Goal: Task Accomplishment & Management: Complete application form

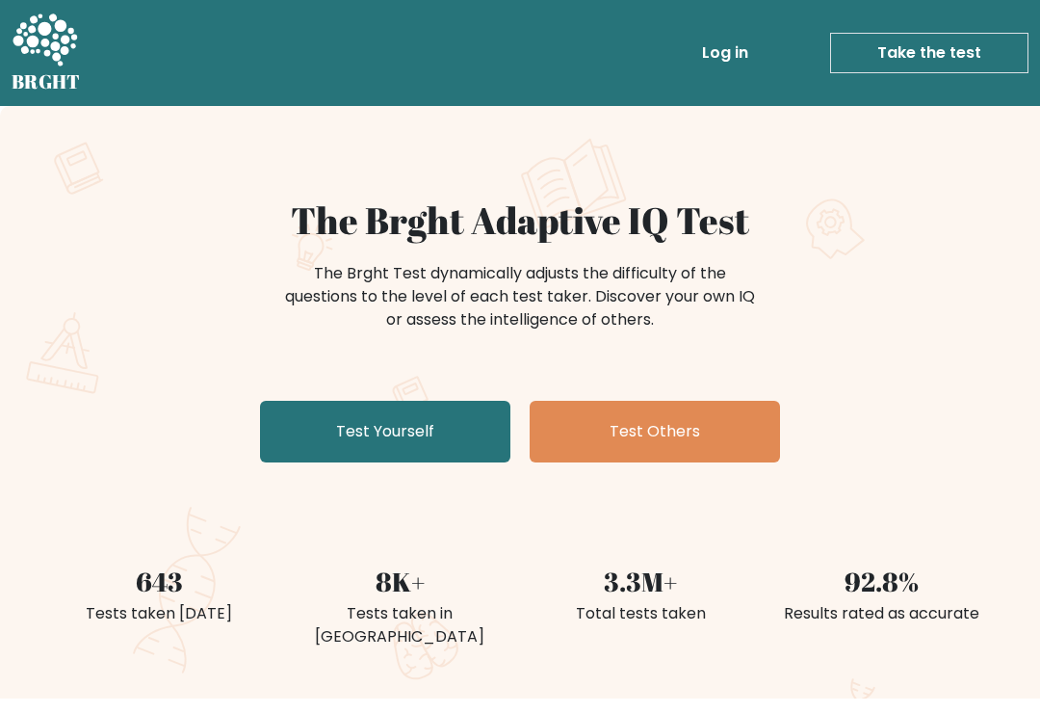
click at [405, 436] on link "Test Yourself" at bounding box center [385, 432] width 250 height 62
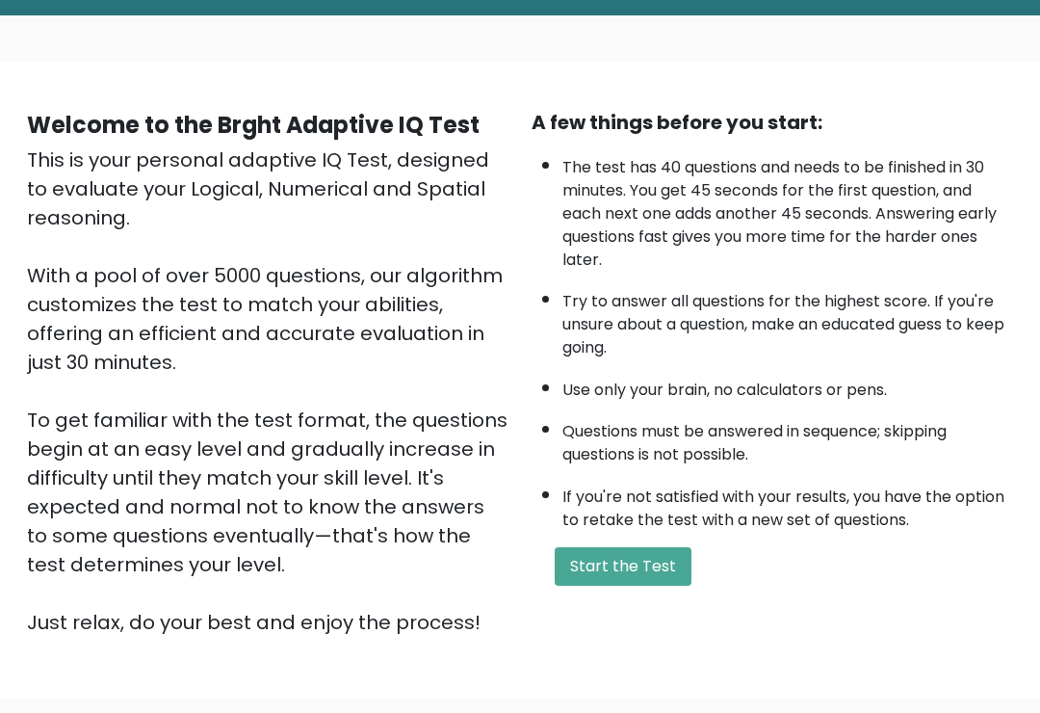
scroll to position [90, 0]
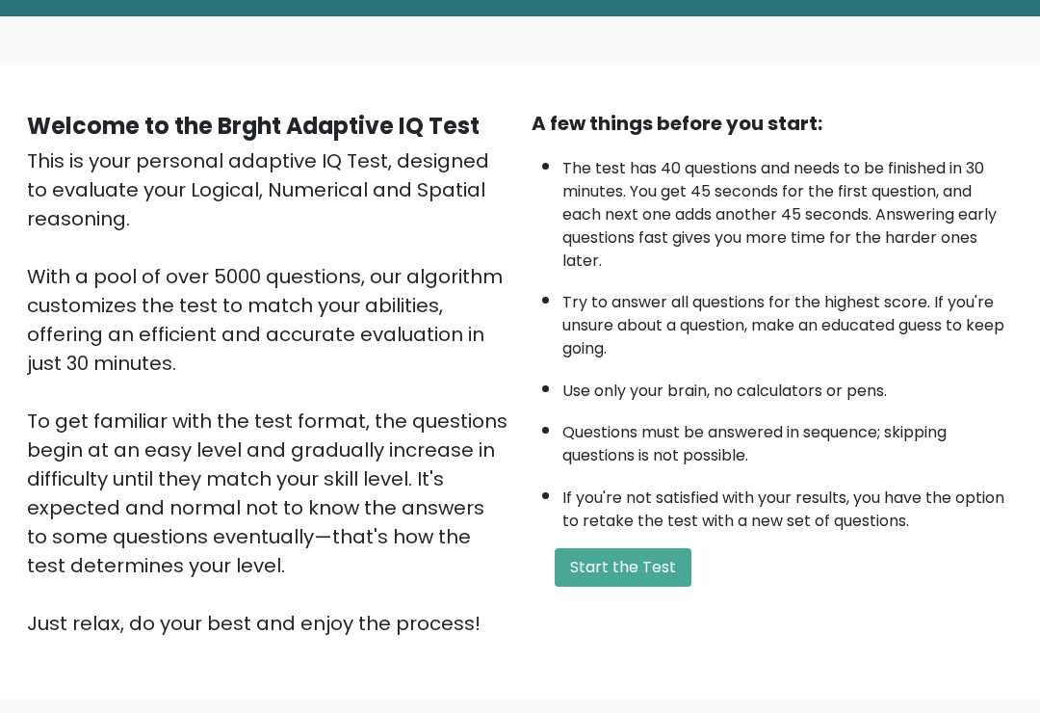
click at [653, 586] on button "Start the Test" at bounding box center [623, 567] width 137 height 39
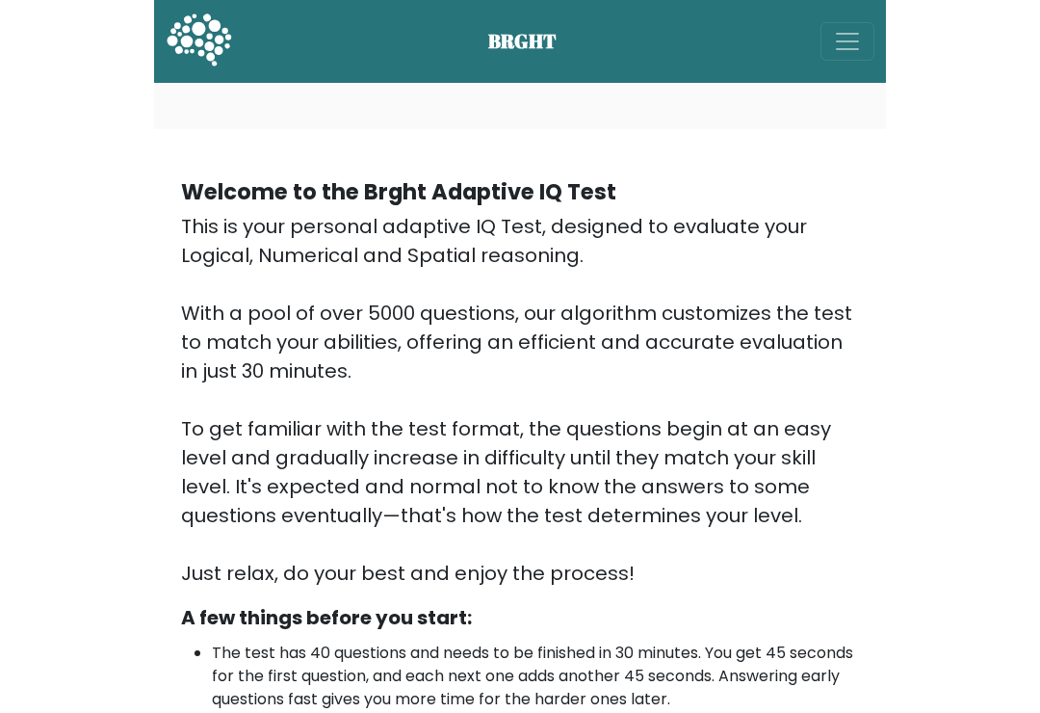
scroll to position [119, 0]
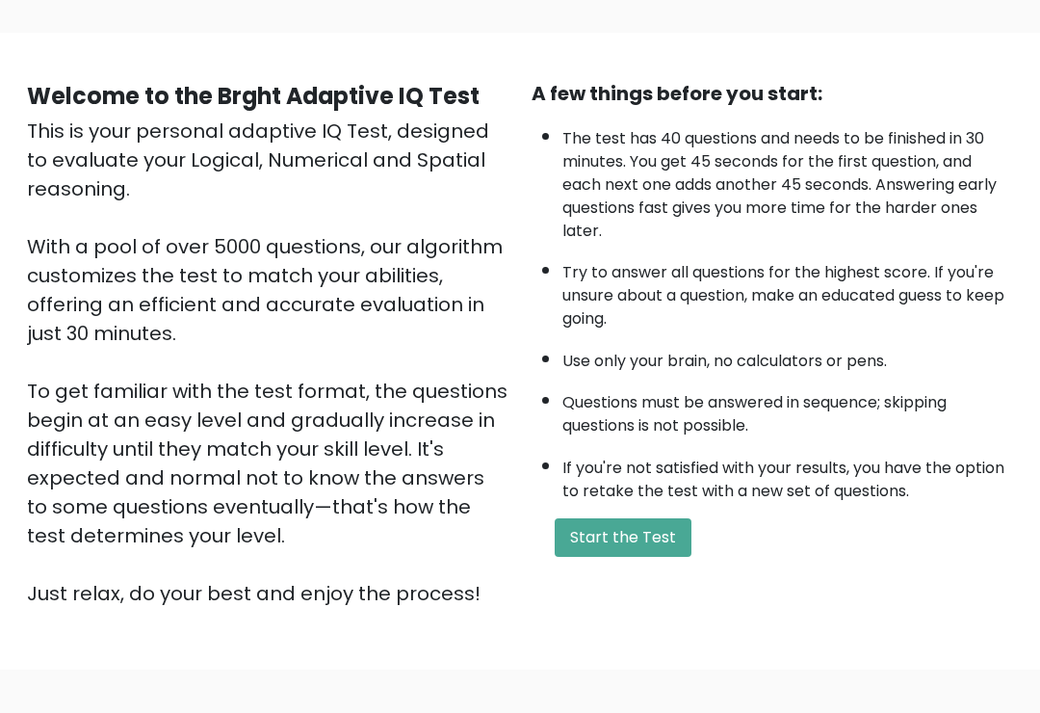
click at [651, 557] on button "Start the Test" at bounding box center [623, 537] width 137 height 39
click at [640, 557] on button "Start the Test" at bounding box center [623, 537] width 137 height 39
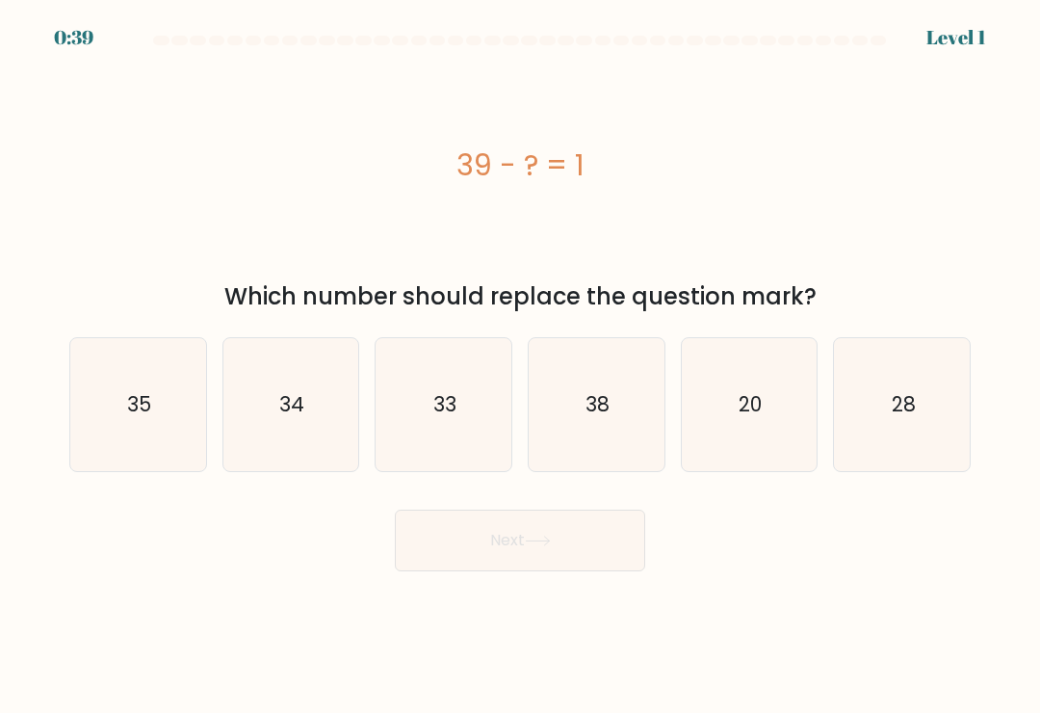
click at [587, 433] on icon "38" at bounding box center [596, 404] width 133 height 133
click at [521, 366] on input "d. 38" at bounding box center [520, 361] width 1 height 10
radio input "true"
click at [592, 548] on button "Next" at bounding box center [520, 540] width 250 height 62
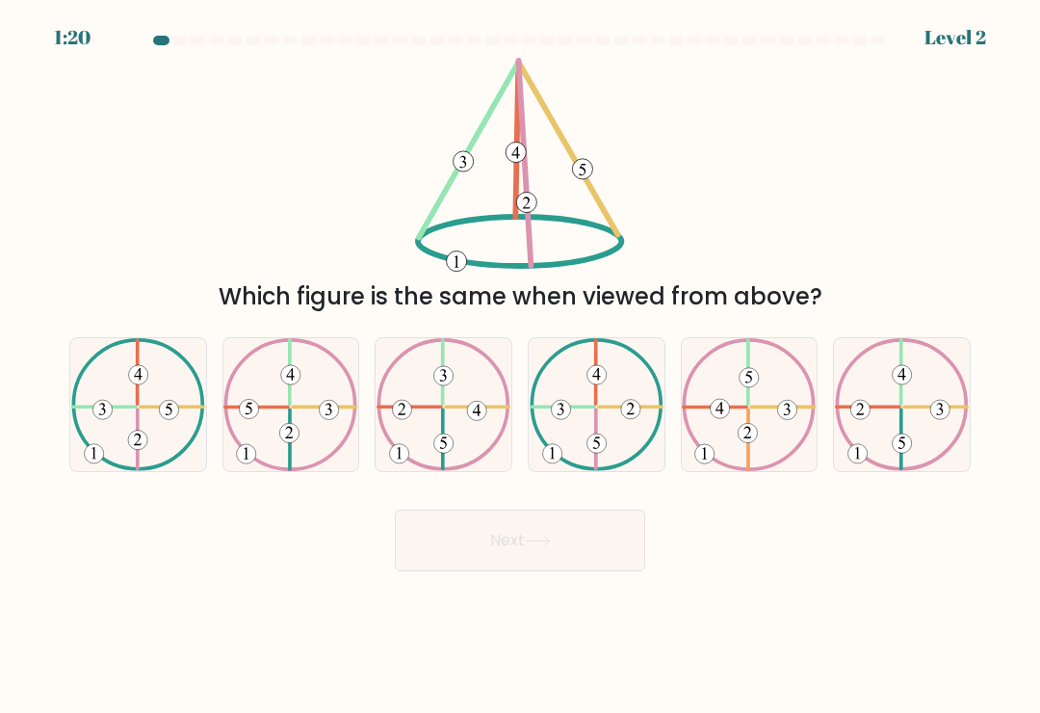
click at [157, 471] on icon at bounding box center [138, 404] width 134 height 133
click at [520, 366] on input "a." at bounding box center [520, 361] width 1 height 10
radio input "true"
click at [559, 564] on button "Next" at bounding box center [520, 540] width 250 height 62
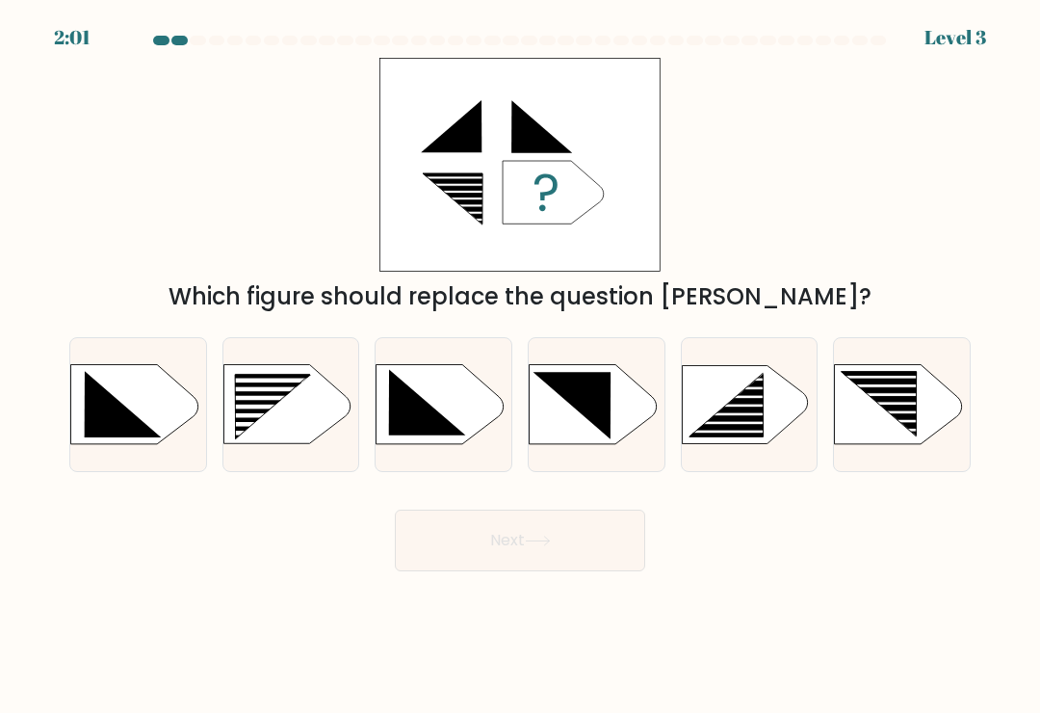
click at [887, 414] on rect at bounding box center [889, 412] width 107 height 4
click at [521, 366] on input "f." at bounding box center [520, 361] width 1 height 10
radio input "true"
click at [313, 430] on rect at bounding box center [229, 375] width 352 height 269
click at [520, 366] on input "b." at bounding box center [520, 361] width 1 height 10
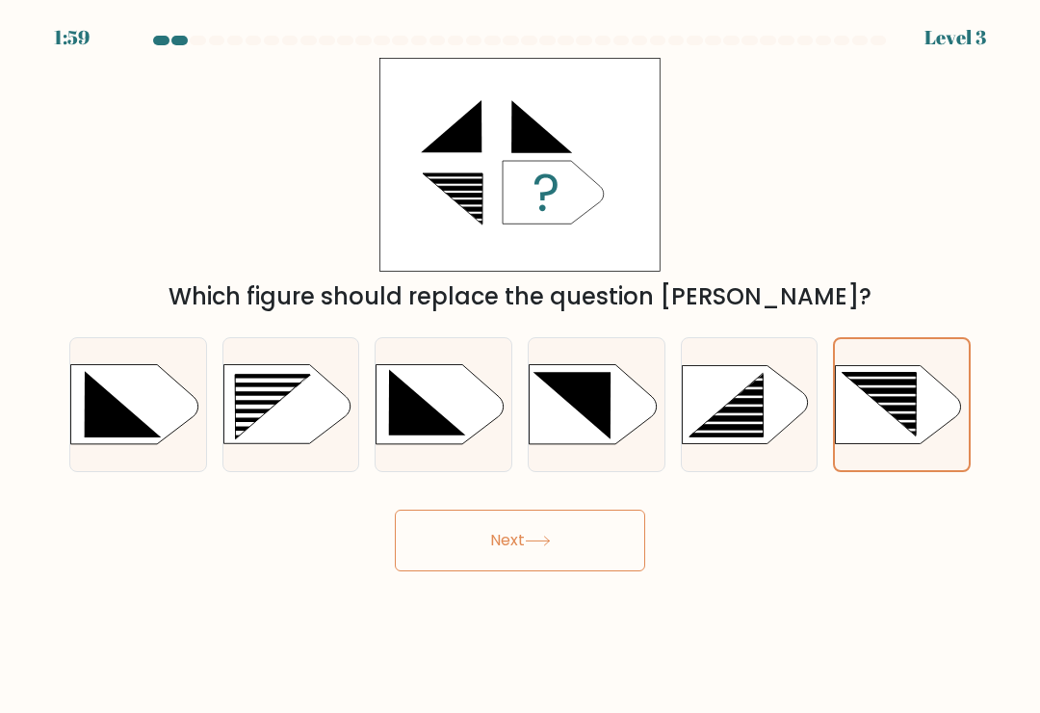
radio input "true"
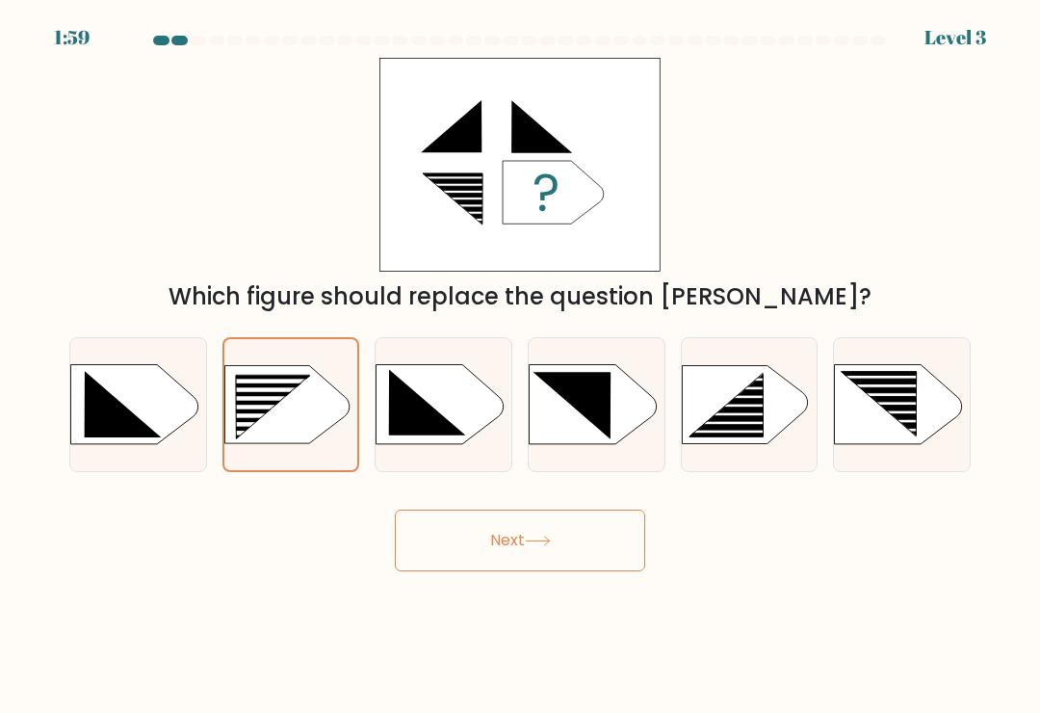
click at [551, 546] on icon at bounding box center [538, 540] width 26 height 11
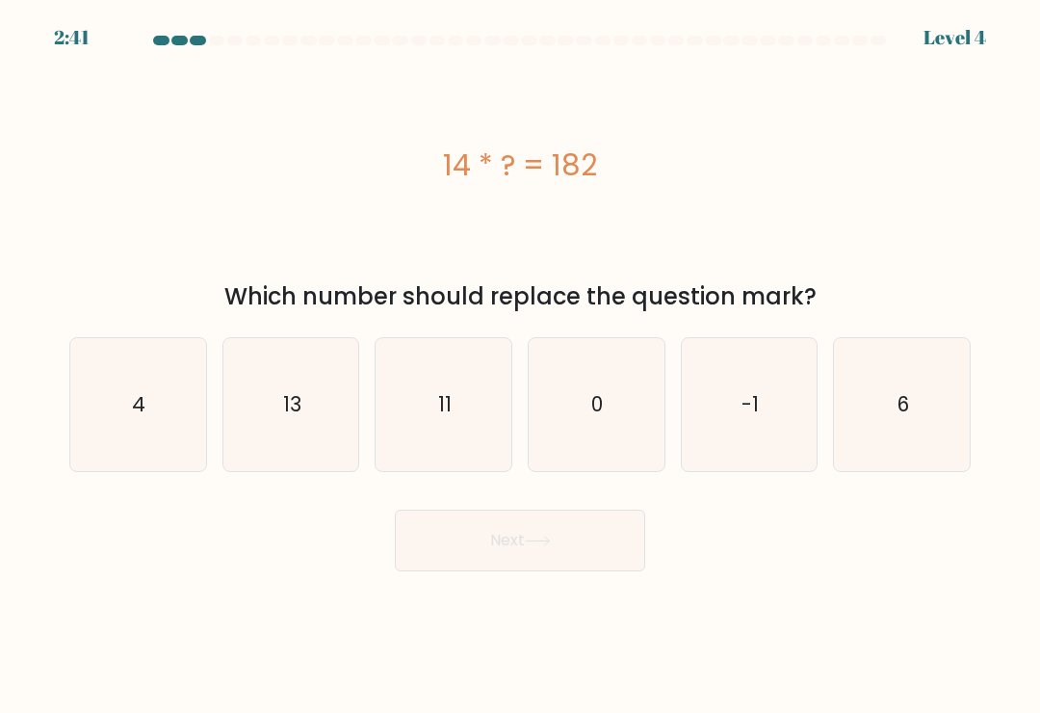
click at [332, 398] on icon "13" at bounding box center [290, 404] width 133 height 133
click at [520, 366] on input "b. 13" at bounding box center [520, 361] width 1 height 10
radio input "true"
click at [581, 544] on button "Next" at bounding box center [520, 540] width 250 height 62
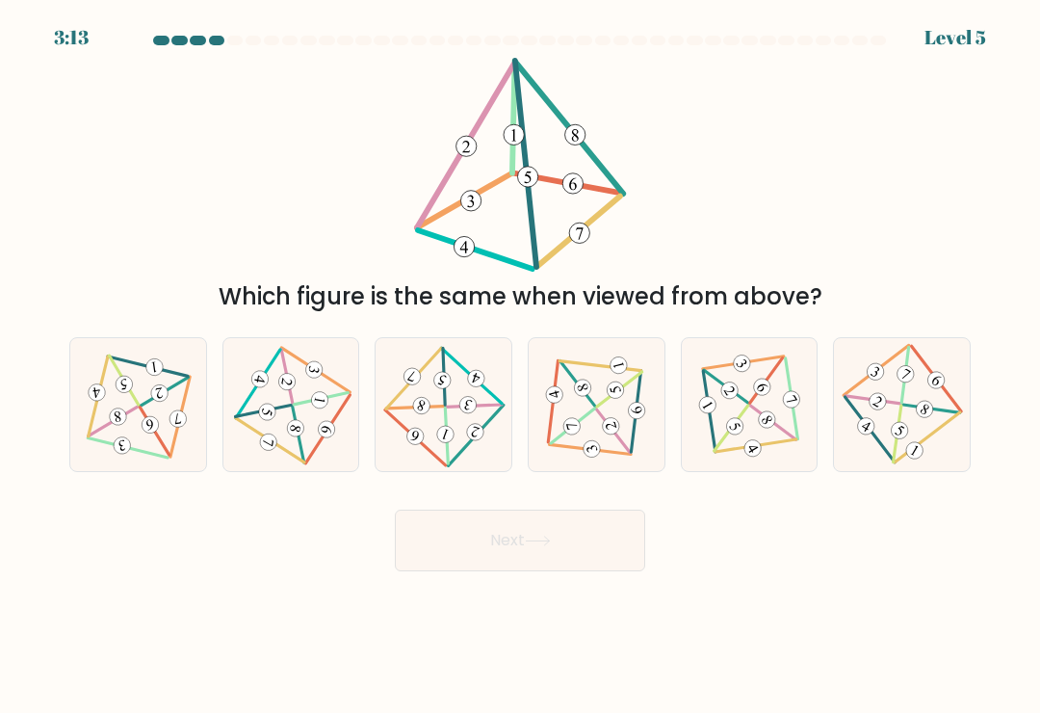
click at [459, 437] on icon at bounding box center [443, 404] width 107 height 106
click at [520, 366] on input "c." at bounding box center [520, 361] width 1 height 10
radio input "true"
click at [532, 546] on icon at bounding box center [538, 540] width 26 height 11
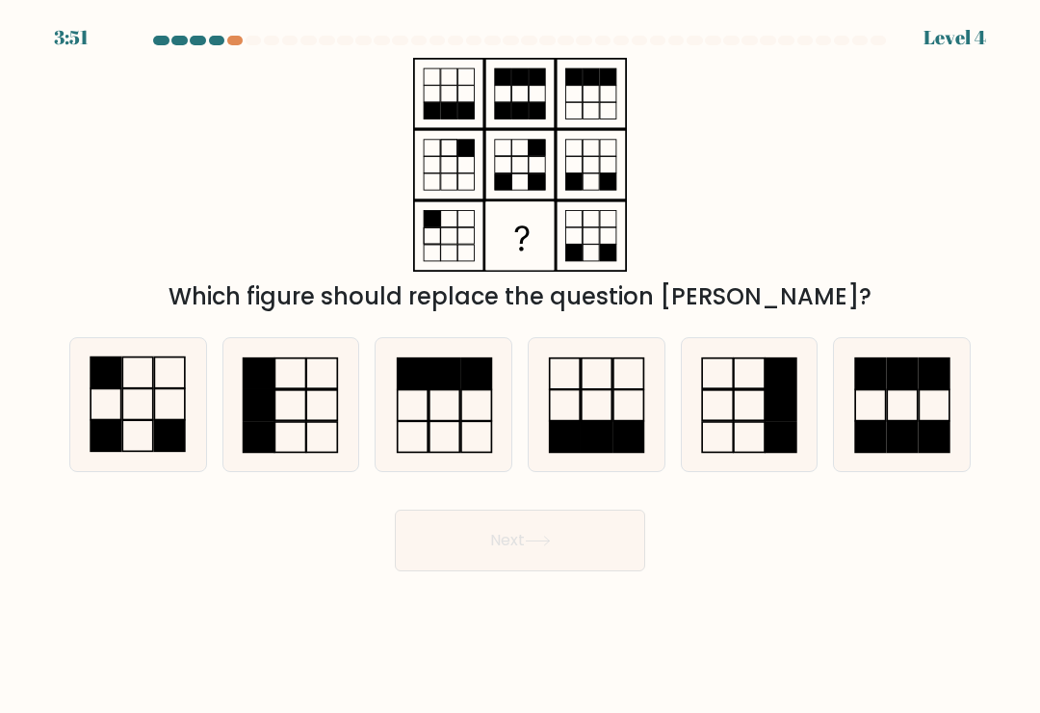
click at [145, 430] on icon at bounding box center [137, 404] width 133 height 133
click at [520, 366] on input "a." at bounding box center [520, 361] width 1 height 10
radio input "true"
click at [588, 556] on button "Next" at bounding box center [520, 540] width 250 height 62
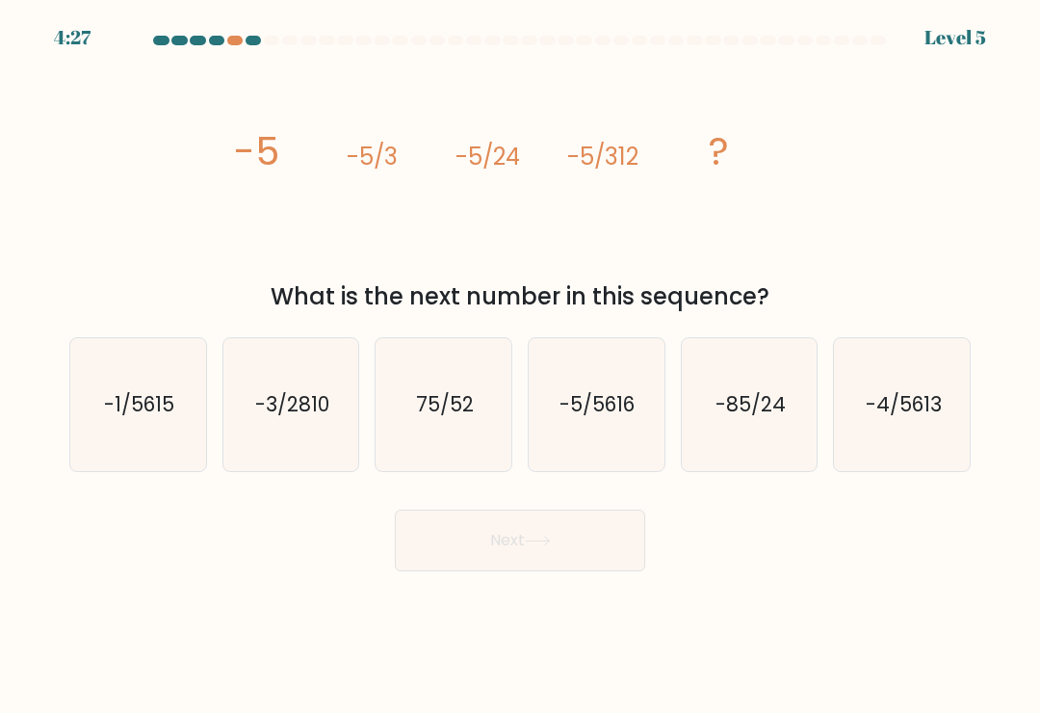
click at [279, 403] on text "-3/2810" at bounding box center [292, 404] width 74 height 28
click at [520, 366] on input "b. -3/2810" at bounding box center [520, 361] width 1 height 10
radio input "true"
click at [526, 536] on button "Next" at bounding box center [520, 540] width 250 height 62
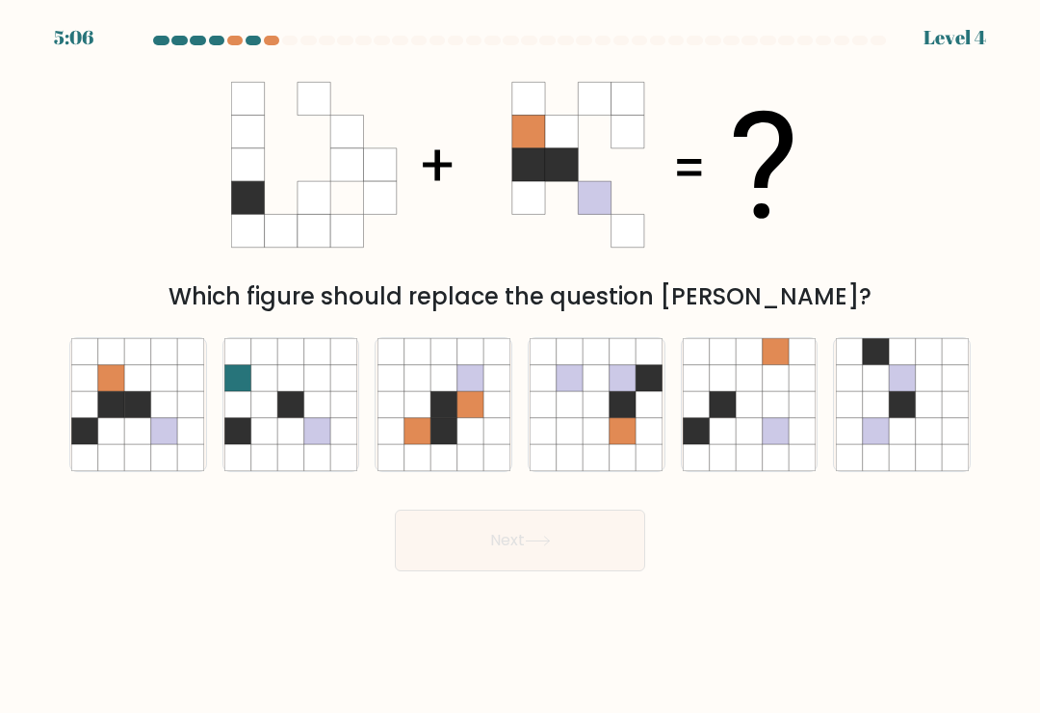
click at [146, 414] on icon at bounding box center [138, 404] width 26 height 26
click at [520, 366] on input "a." at bounding box center [520, 361] width 1 height 10
radio input "true"
click at [547, 532] on button "Next" at bounding box center [520, 540] width 250 height 62
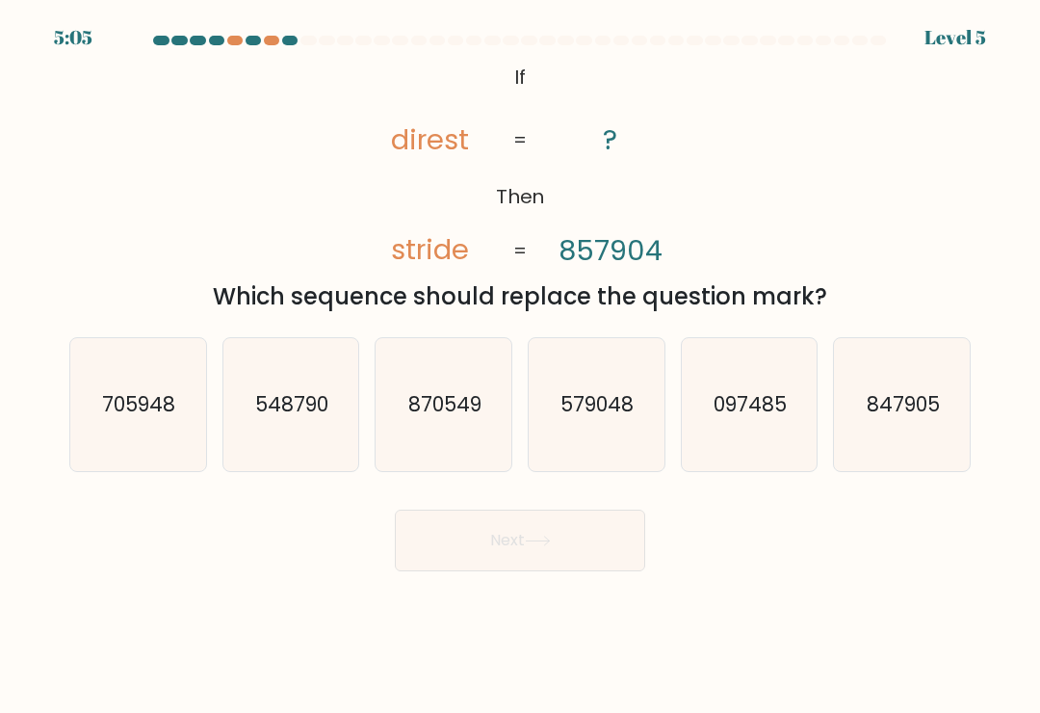
click at [519, 558] on button "Next" at bounding box center [520, 540] width 250 height 62
click at [856, 424] on icon "847905" at bounding box center [902, 404] width 133 height 133
click at [521, 366] on input "f. 847905" at bounding box center [520, 361] width 1 height 10
radio input "true"
click at [561, 555] on button "Next" at bounding box center [520, 540] width 250 height 62
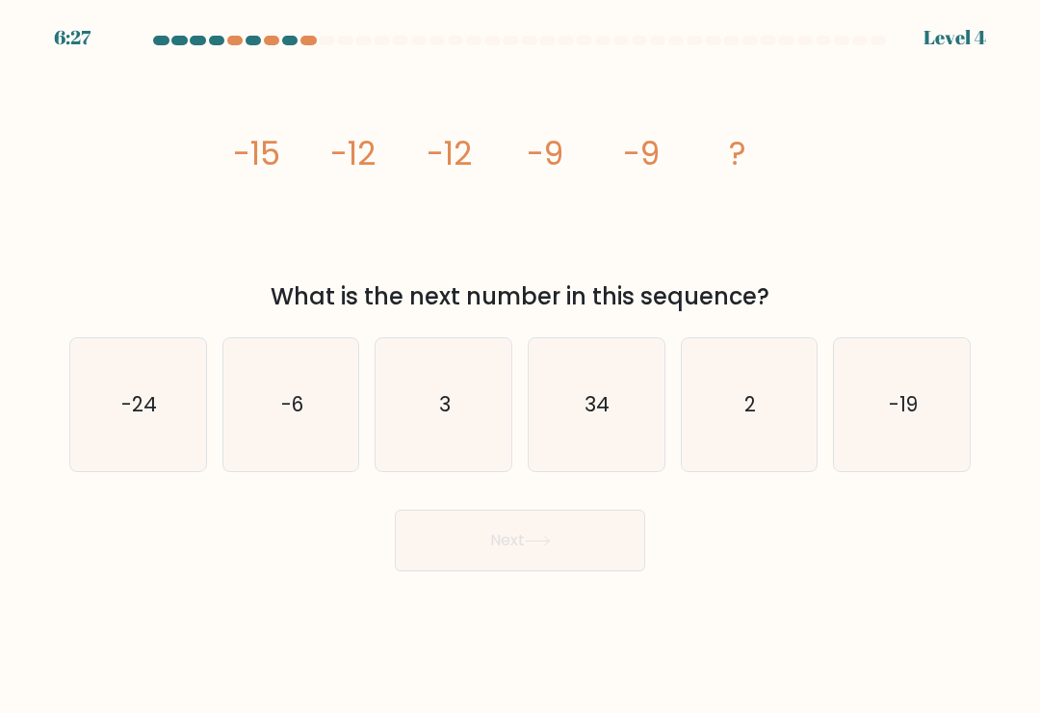
click at [308, 415] on icon "-6" at bounding box center [290, 404] width 133 height 133
click at [520, 366] on input "b. -6" at bounding box center [520, 361] width 1 height 10
radio input "true"
click at [590, 560] on button "Next" at bounding box center [520, 540] width 250 height 62
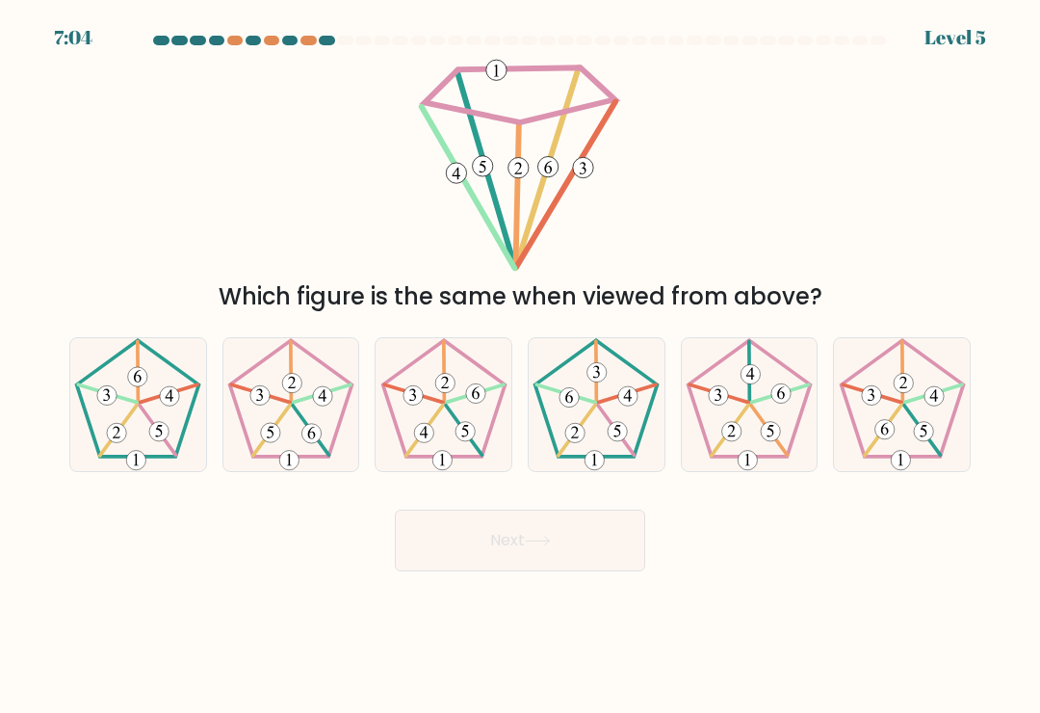
click at [307, 443] on 527 at bounding box center [310, 433] width 19 height 19
click at [520, 366] on input "b." at bounding box center [520, 361] width 1 height 10
radio input "true"
click at [445, 442] on icon at bounding box center [443, 404] width 133 height 133
click at [520, 366] on input "c." at bounding box center [520, 361] width 1 height 10
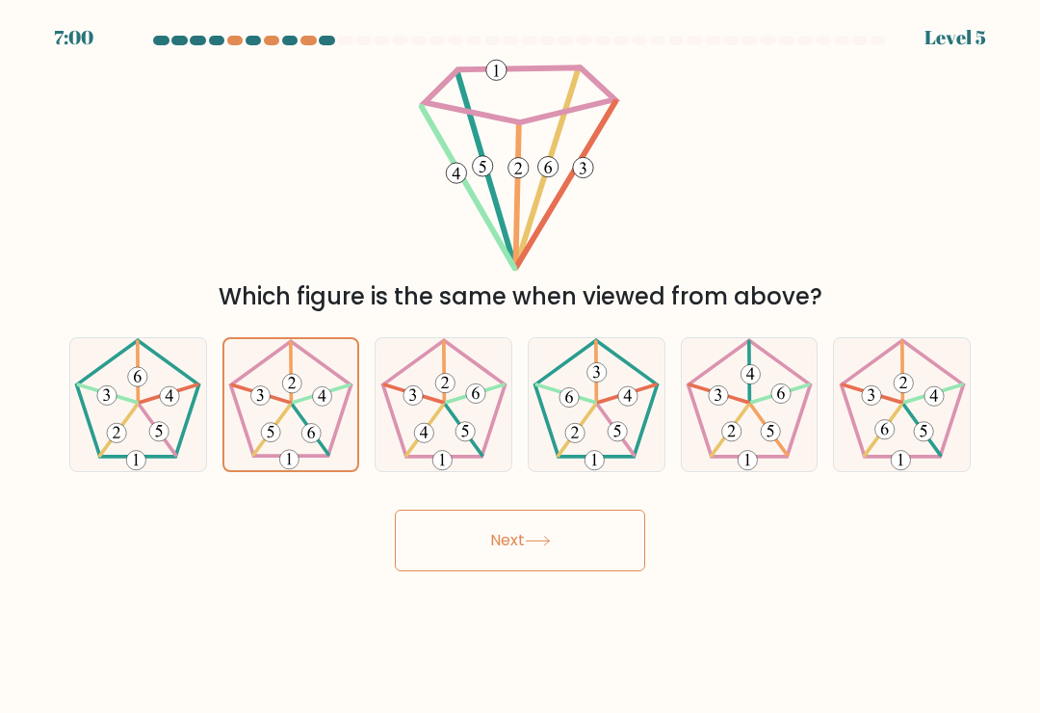
radio input "true"
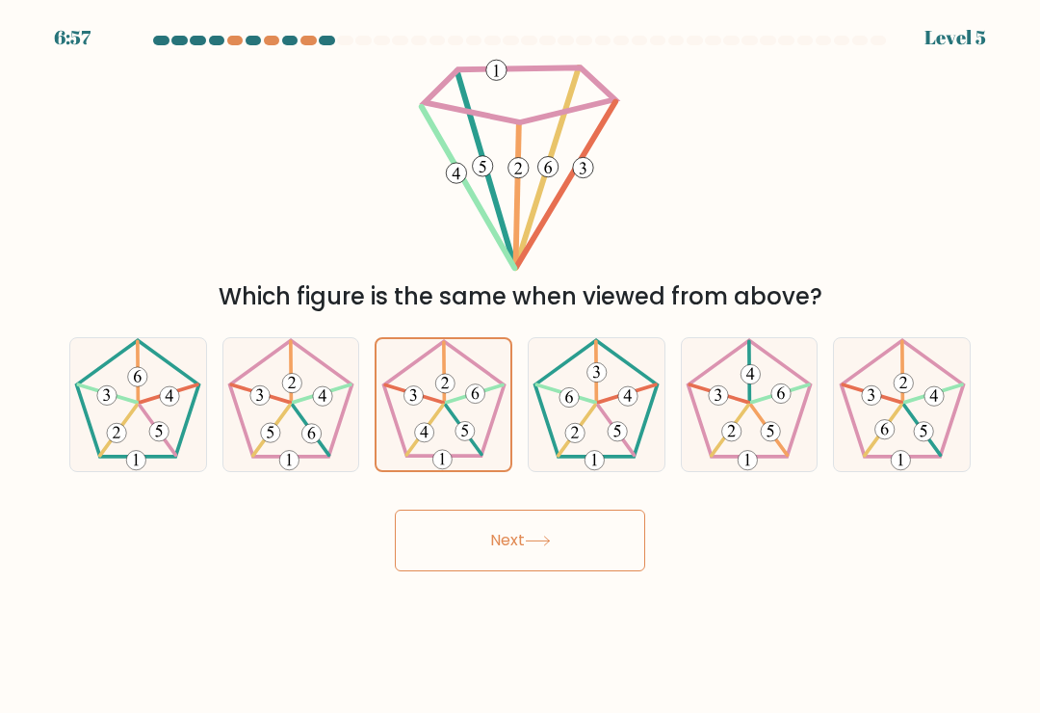
click at [756, 445] on icon at bounding box center [749, 404] width 133 height 133
click at [521, 366] on input "e." at bounding box center [520, 361] width 1 height 10
radio input "true"
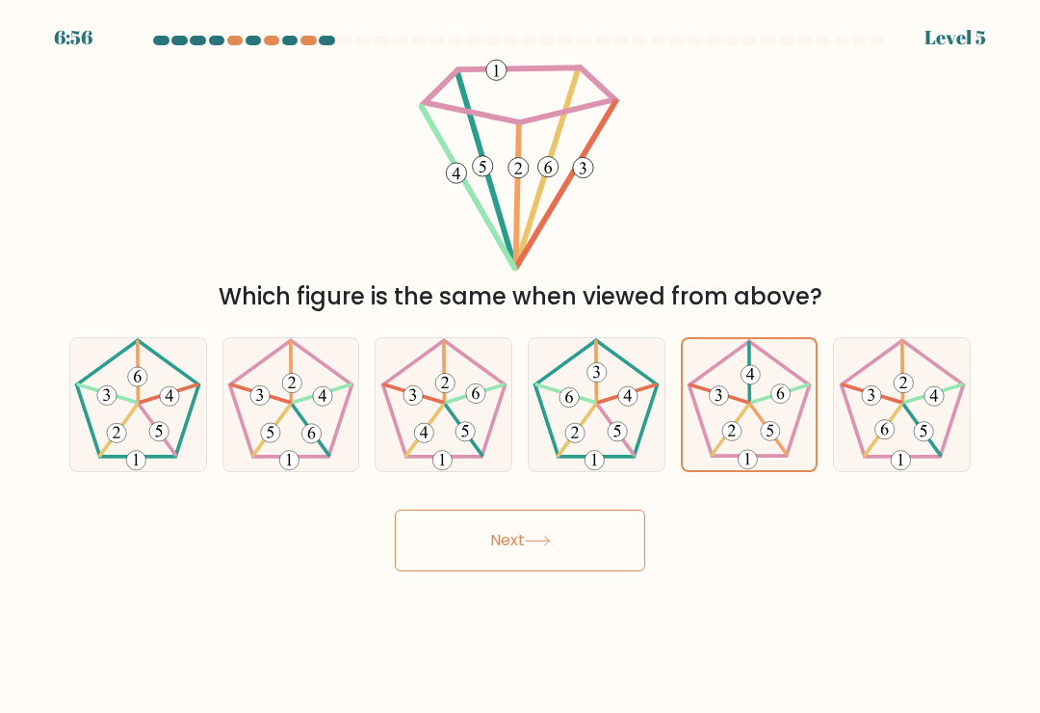
click at [925, 426] on icon at bounding box center [902, 404] width 133 height 133
click at [521, 366] on input "f." at bounding box center [520, 361] width 1 height 10
radio input "true"
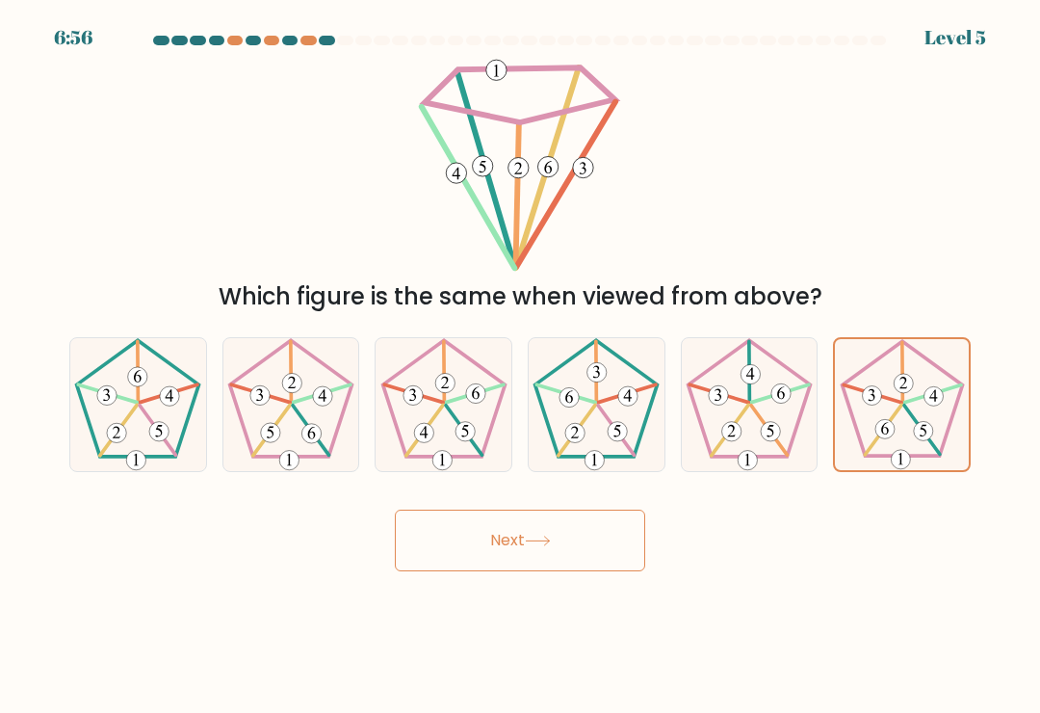
click at [586, 542] on button "Next" at bounding box center [520, 540] width 250 height 62
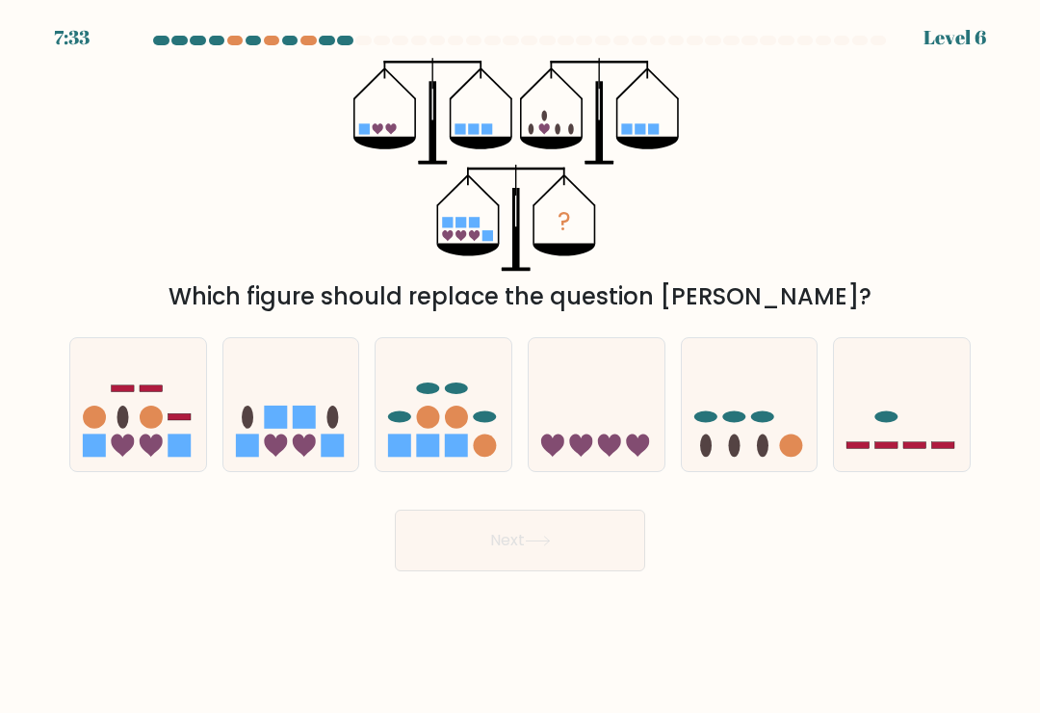
click at [621, 446] on icon at bounding box center [597, 405] width 136 height 113
click at [521, 366] on input "d." at bounding box center [520, 361] width 1 height 10
radio input "true"
click at [601, 540] on button "Next" at bounding box center [520, 540] width 250 height 62
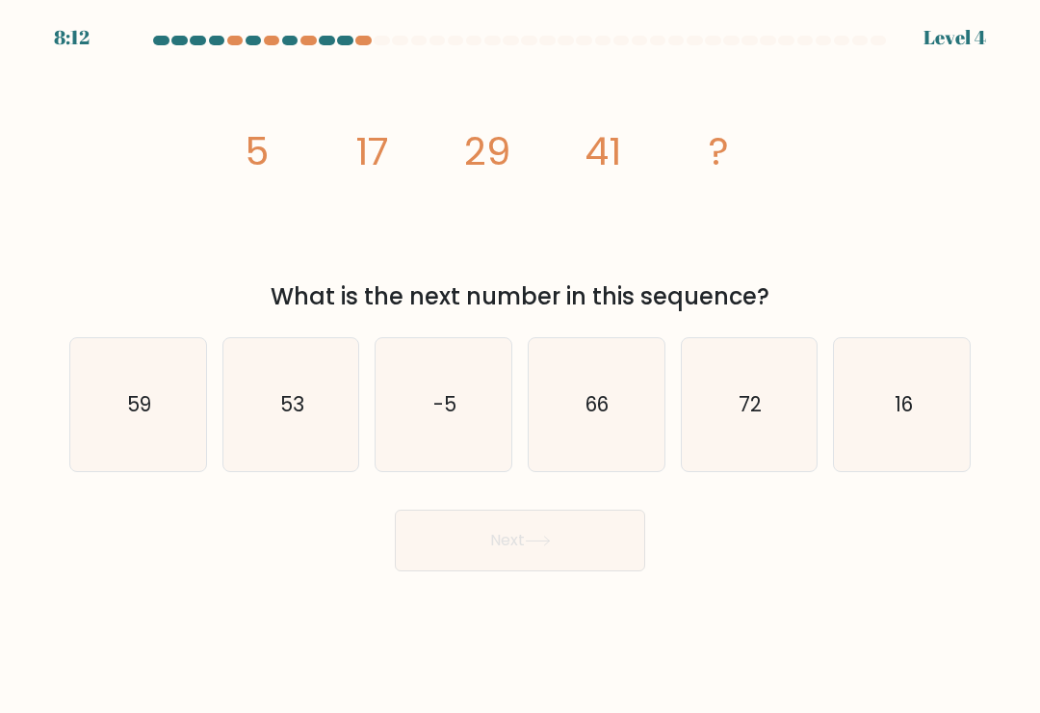
click at [777, 418] on icon "72" at bounding box center [749, 404] width 133 height 133
click at [521, 366] on input "e. 72" at bounding box center [520, 361] width 1 height 10
radio input "true"
click at [622, 544] on button "Next" at bounding box center [520, 540] width 250 height 62
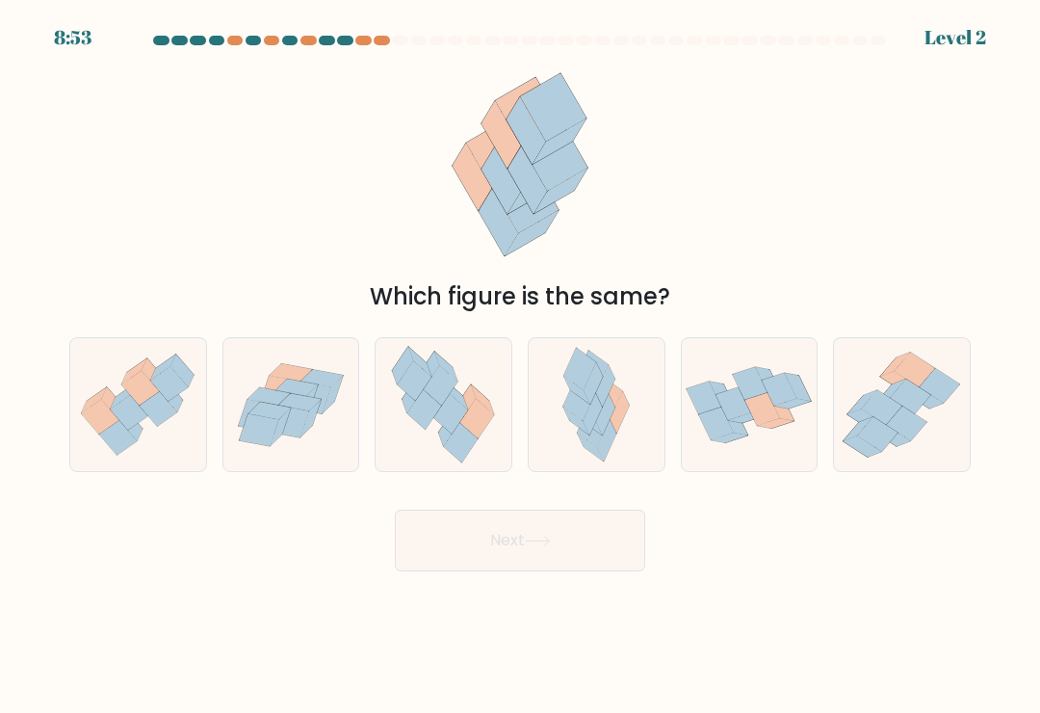
click at [152, 410] on icon at bounding box center [159, 408] width 38 height 35
click at [520, 366] on input "a." at bounding box center [520, 361] width 1 height 10
radio input "true"
click at [556, 563] on button "Next" at bounding box center [520, 540] width 250 height 62
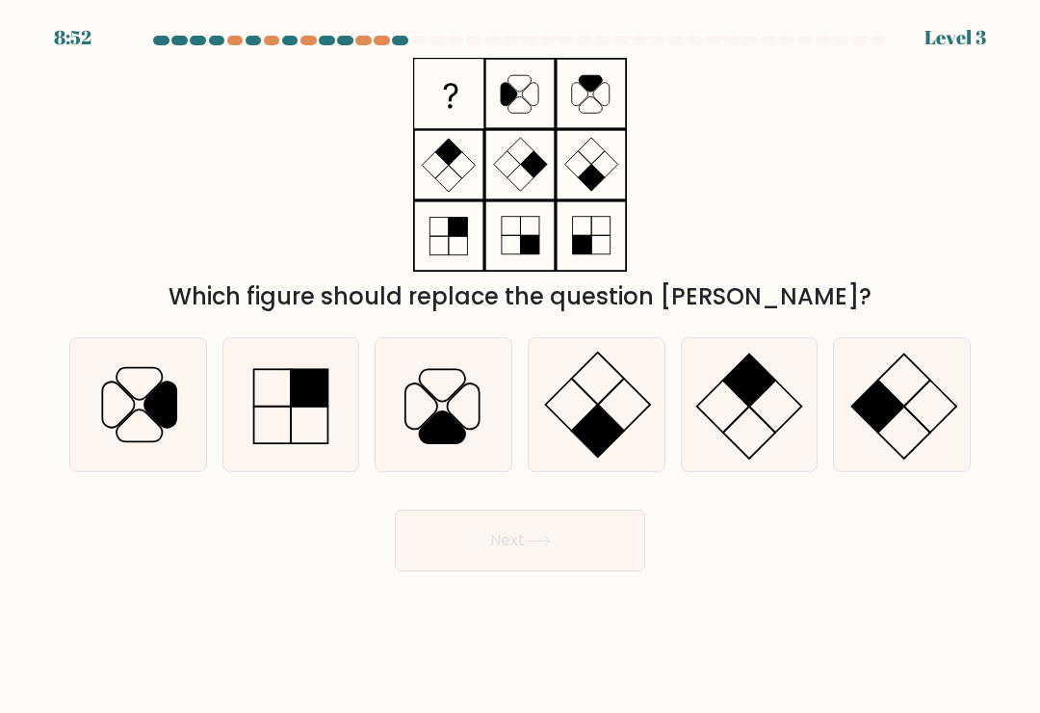
click at [586, 557] on button "Next" at bounding box center [520, 540] width 250 height 62
click at [434, 425] on icon at bounding box center [441, 427] width 45 height 32
click at [520, 366] on input "c." at bounding box center [520, 361] width 1 height 10
radio input "true"
click at [592, 533] on button "Next" at bounding box center [520, 540] width 250 height 62
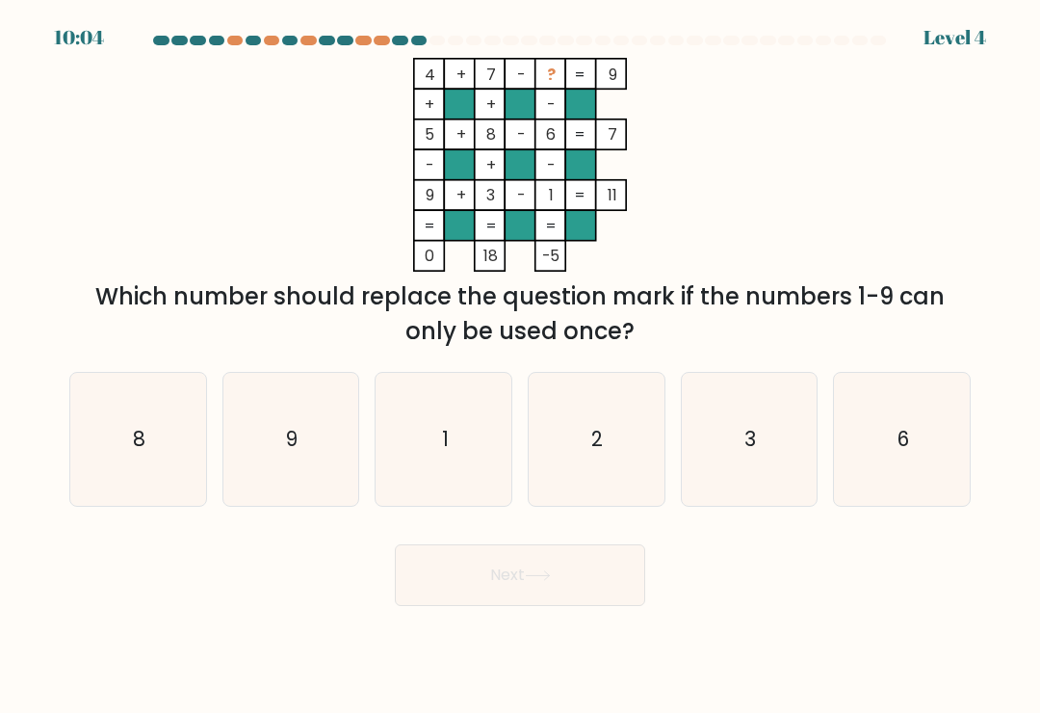
click at [244, 446] on icon "9" at bounding box center [290, 439] width 133 height 133
click at [520, 366] on input "b. 9" at bounding box center [520, 361] width 1 height 10
radio input "true"
click at [562, 586] on button "Next" at bounding box center [520, 575] width 250 height 62
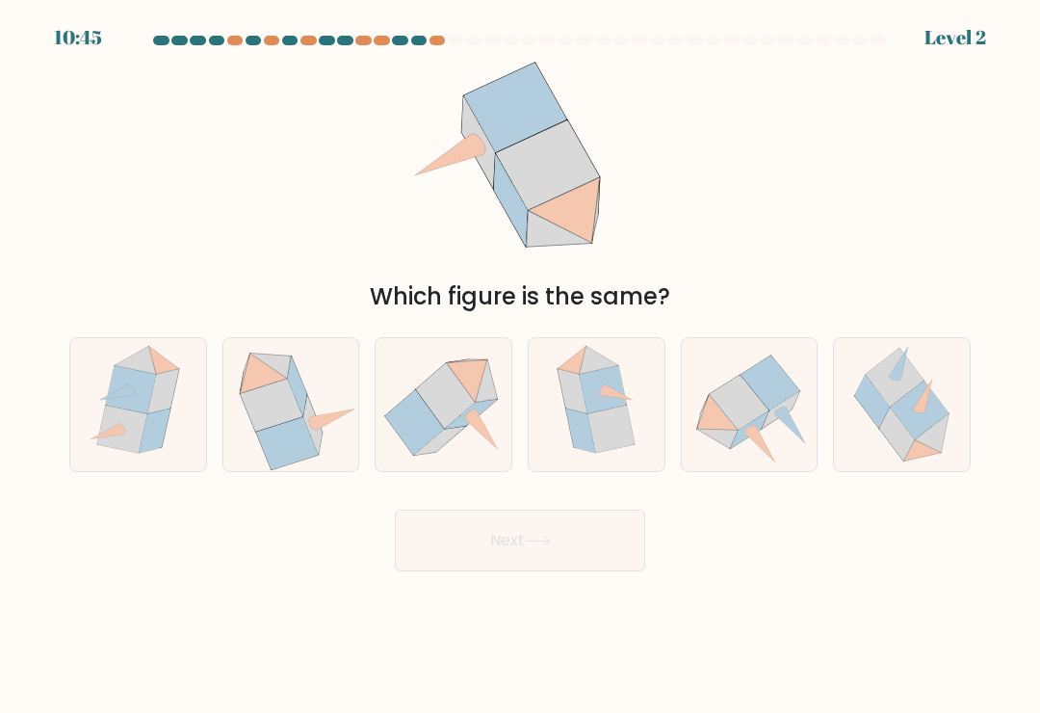
click at [295, 443] on icon at bounding box center [287, 443] width 63 height 53
click at [520, 366] on input "b." at bounding box center [520, 361] width 1 height 10
radio input "true"
click at [558, 594] on body "10:44 Level 2" at bounding box center [520, 356] width 1040 height 713
click at [603, 555] on button "Next" at bounding box center [520, 540] width 250 height 62
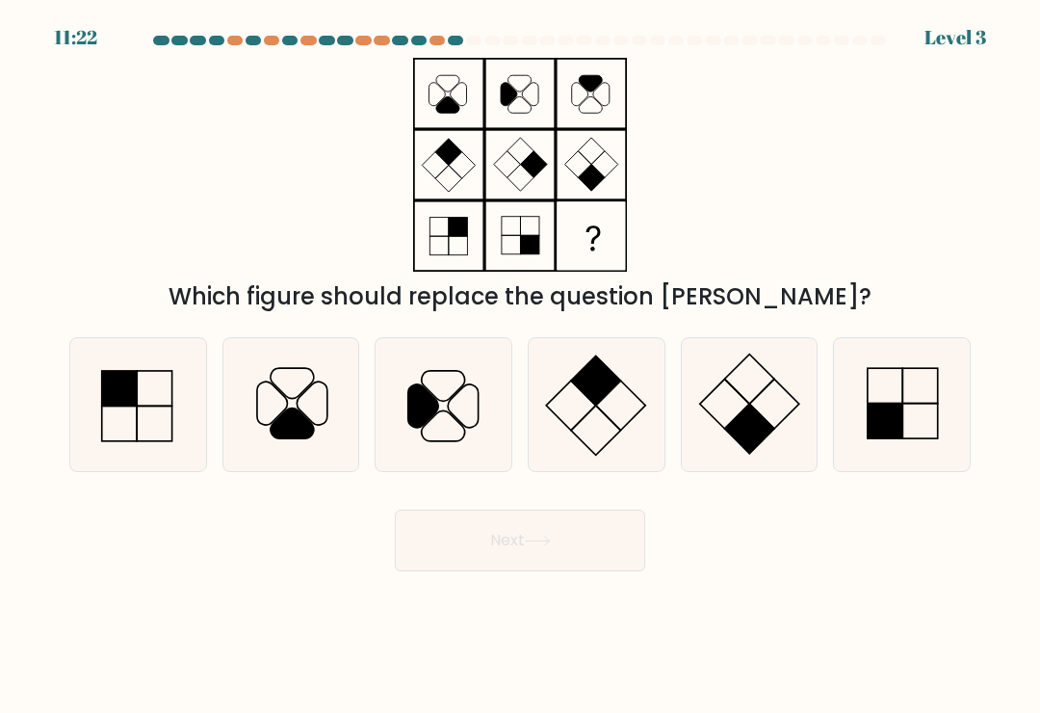
click at [914, 413] on icon at bounding box center [902, 404] width 133 height 133
click at [521, 366] on input "f." at bounding box center [520, 361] width 1 height 10
radio input "true"
click at [591, 547] on button "Next" at bounding box center [520, 540] width 250 height 62
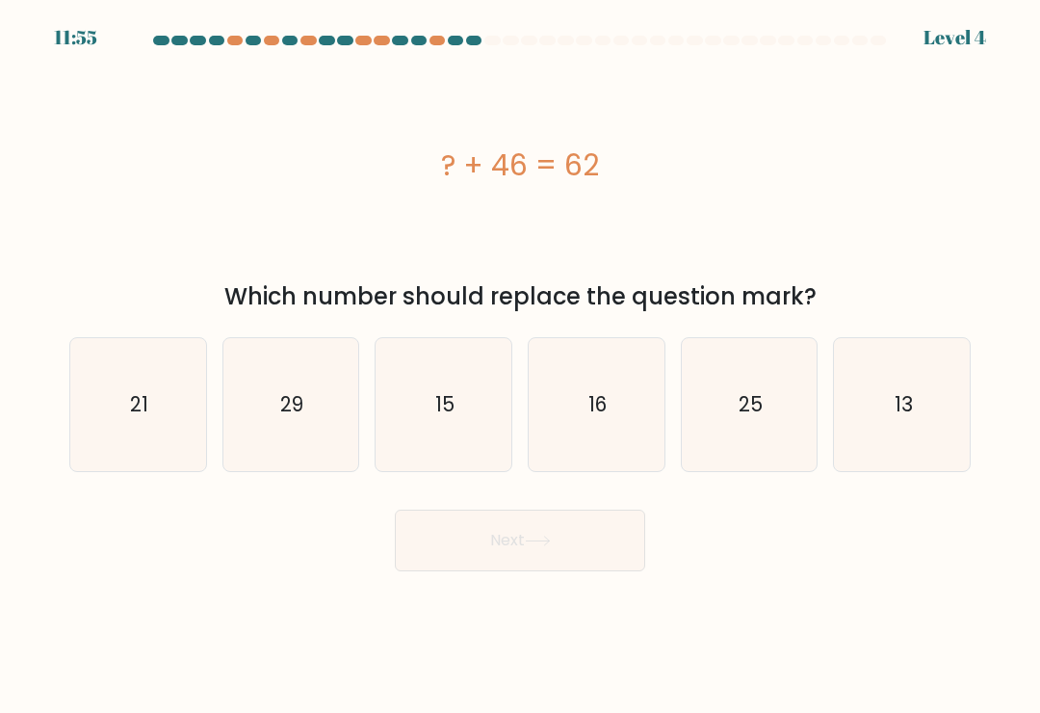
click at [766, 431] on icon "25" at bounding box center [749, 404] width 133 height 133
click at [521, 366] on input "e. 25" at bounding box center [520, 361] width 1 height 10
radio input "true"
click at [616, 558] on button "Next" at bounding box center [520, 540] width 250 height 62
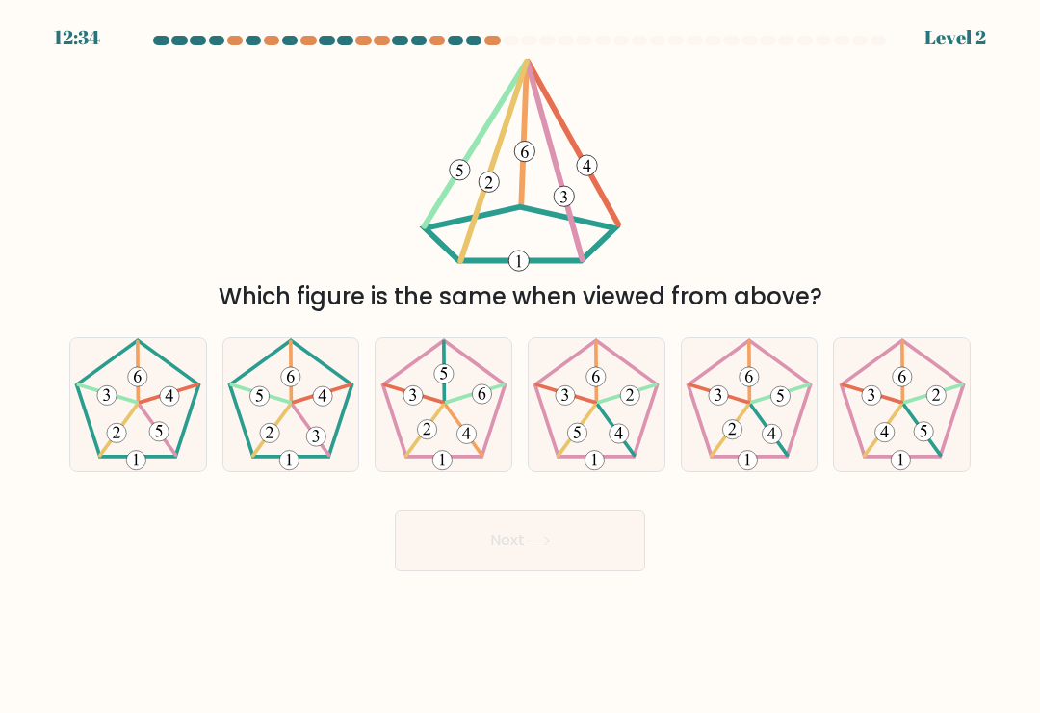
click at [310, 432] on icon at bounding box center [290, 404] width 133 height 133
click at [520, 366] on input "b." at bounding box center [520, 361] width 1 height 10
radio input "true"
click at [558, 569] on button "Next" at bounding box center [520, 540] width 250 height 62
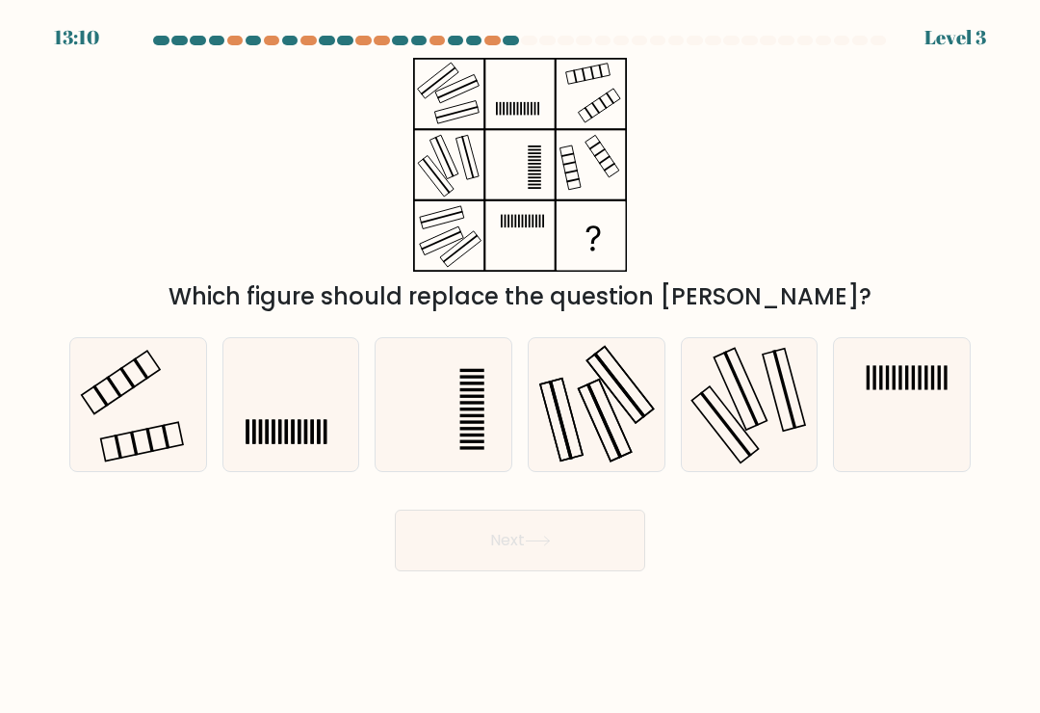
click at [194, 443] on icon at bounding box center [137, 404] width 133 height 133
click at [520, 366] on input "a." at bounding box center [520, 361] width 1 height 10
radio input "true"
click at [609, 557] on button "Next" at bounding box center [520, 540] width 250 height 62
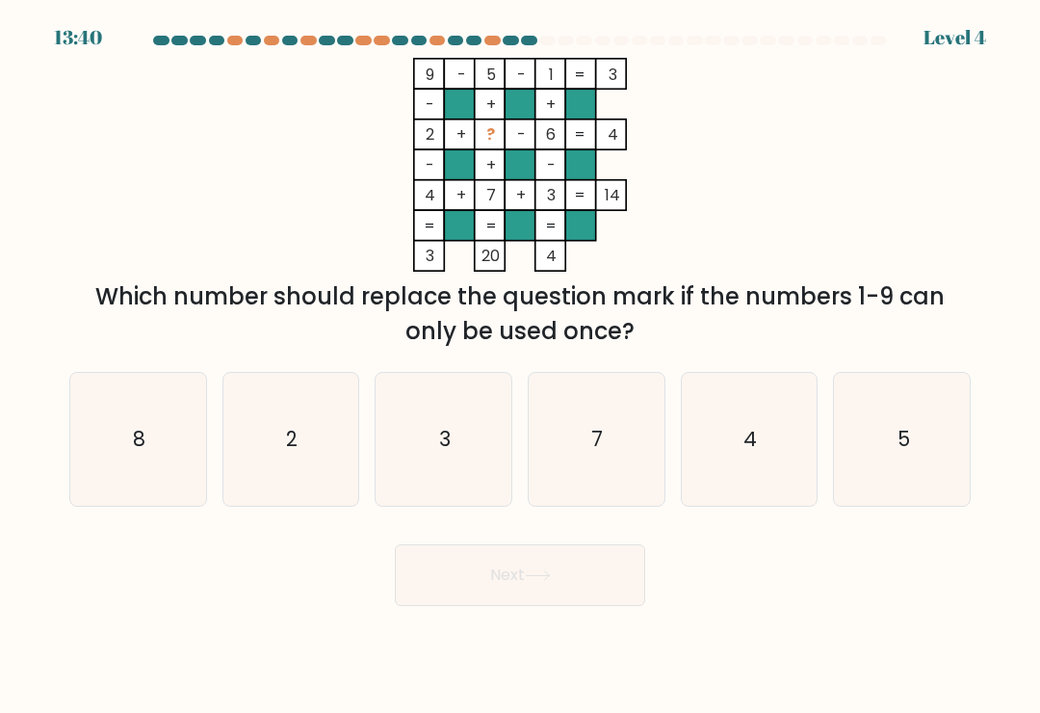
click at [614, 450] on icon "7" at bounding box center [596, 439] width 133 height 133
click at [521, 366] on input "d. 7" at bounding box center [520, 361] width 1 height 10
radio input "true"
click at [584, 566] on button "Next" at bounding box center [520, 575] width 250 height 62
click at [586, 573] on button "Next" at bounding box center [520, 575] width 250 height 62
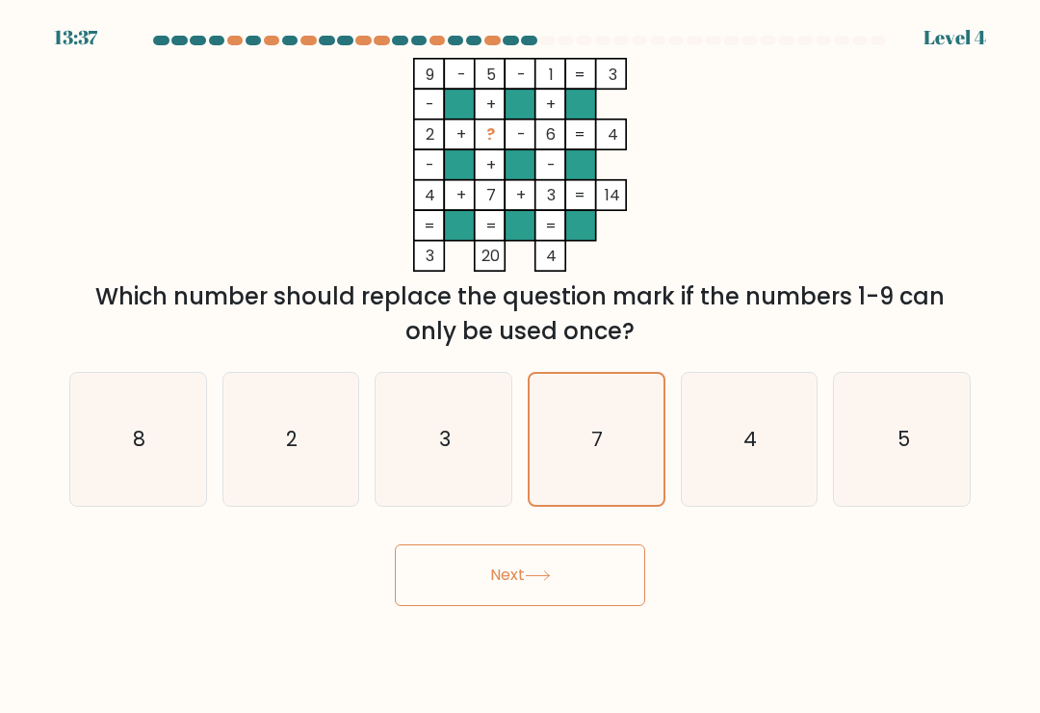
click at [571, 582] on button "Next" at bounding box center [520, 575] width 250 height 62
click at [579, 585] on button "Next" at bounding box center [520, 575] width 250 height 62
click at [774, 472] on icon "4" at bounding box center [749, 439] width 133 height 133
click at [521, 366] on input "e. 4" at bounding box center [520, 361] width 1 height 10
radio input "true"
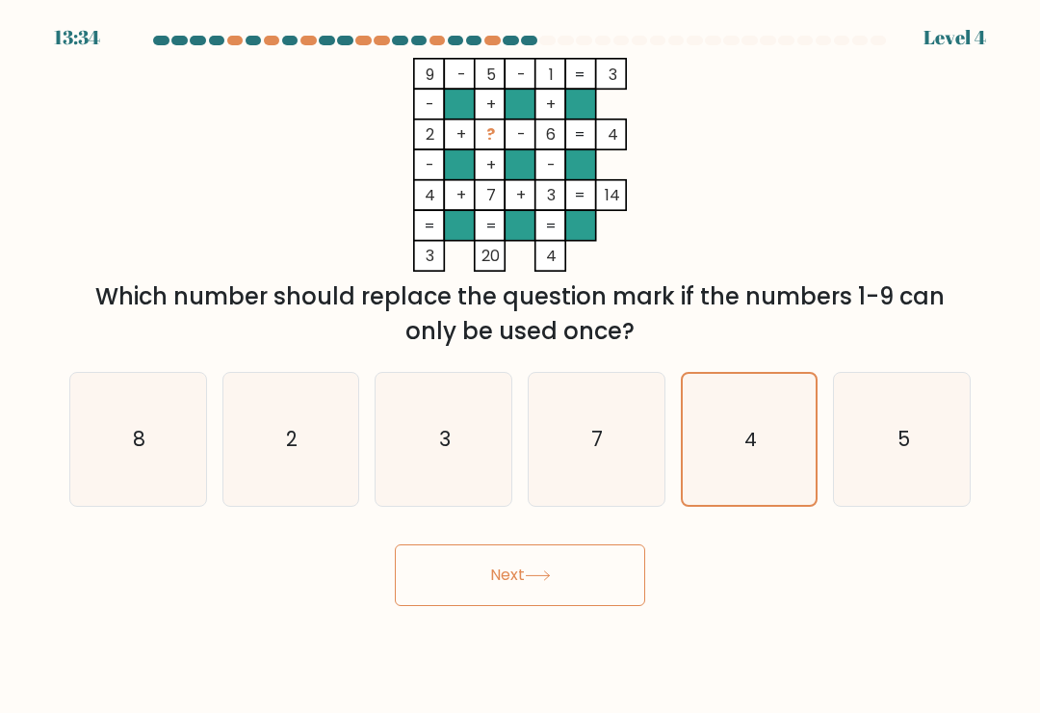
click at [905, 467] on icon "5" at bounding box center [902, 439] width 133 height 133
click at [521, 366] on input "f. 5" at bounding box center [520, 361] width 1 height 10
radio input "true"
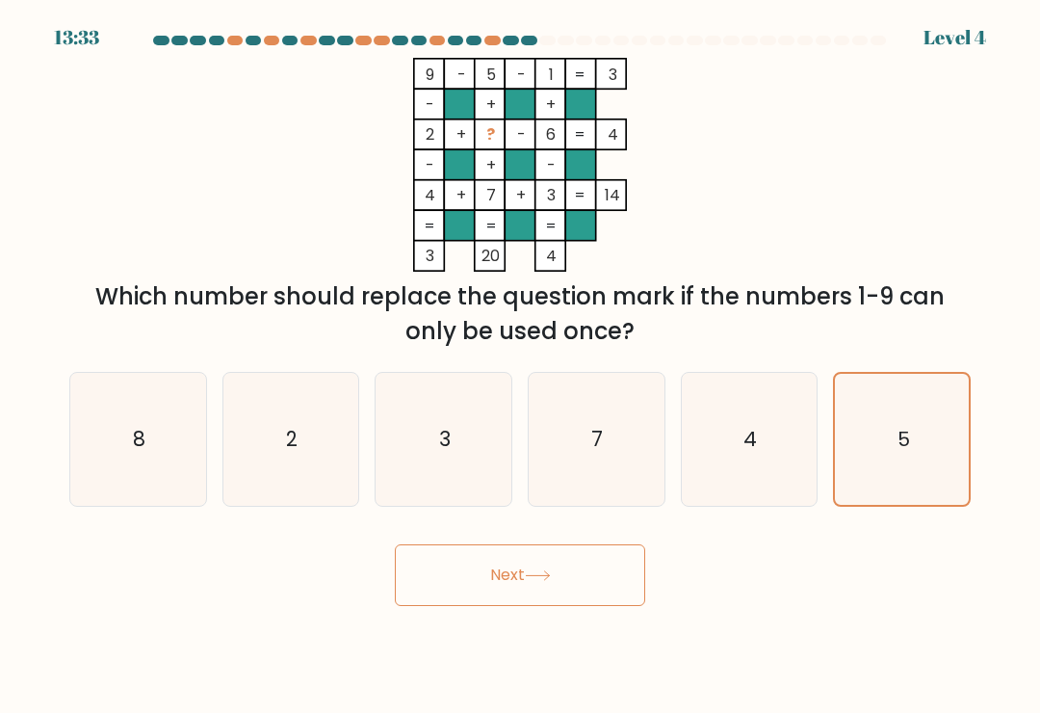
click at [577, 583] on button "Next" at bounding box center [520, 575] width 250 height 62
click at [553, 577] on button "Next" at bounding box center [520, 575] width 250 height 62
click at [592, 453] on text "7" at bounding box center [598, 439] width 12 height 28
click at [521, 366] on input "d. 7" at bounding box center [520, 361] width 1 height 10
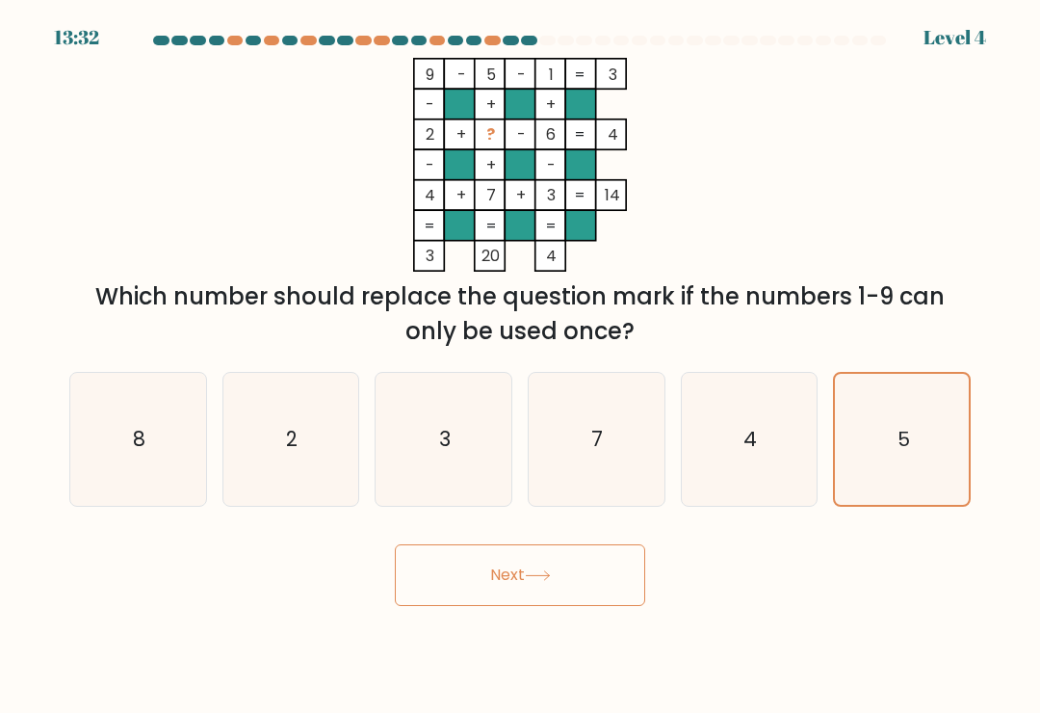
radio input "true"
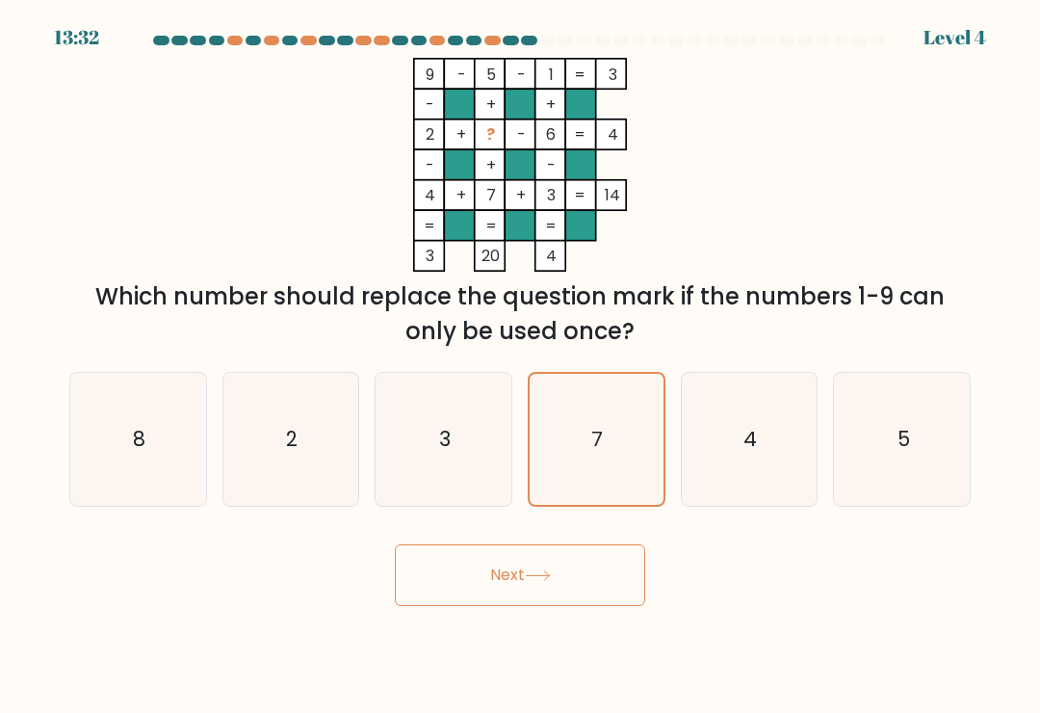
click at [529, 556] on button "Next" at bounding box center [520, 575] width 250 height 62
click at [517, 565] on button "Next" at bounding box center [520, 575] width 250 height 62
click at [516, 564] on button "Next" at bounding box center [520, 575] width 250 height 62
click at [528, 575] on button "Next" at bounding box center [520, 575] width 250 height 62
click at [505, 590] on button "Next" at bounding box center [520, 575] width 250 height 62
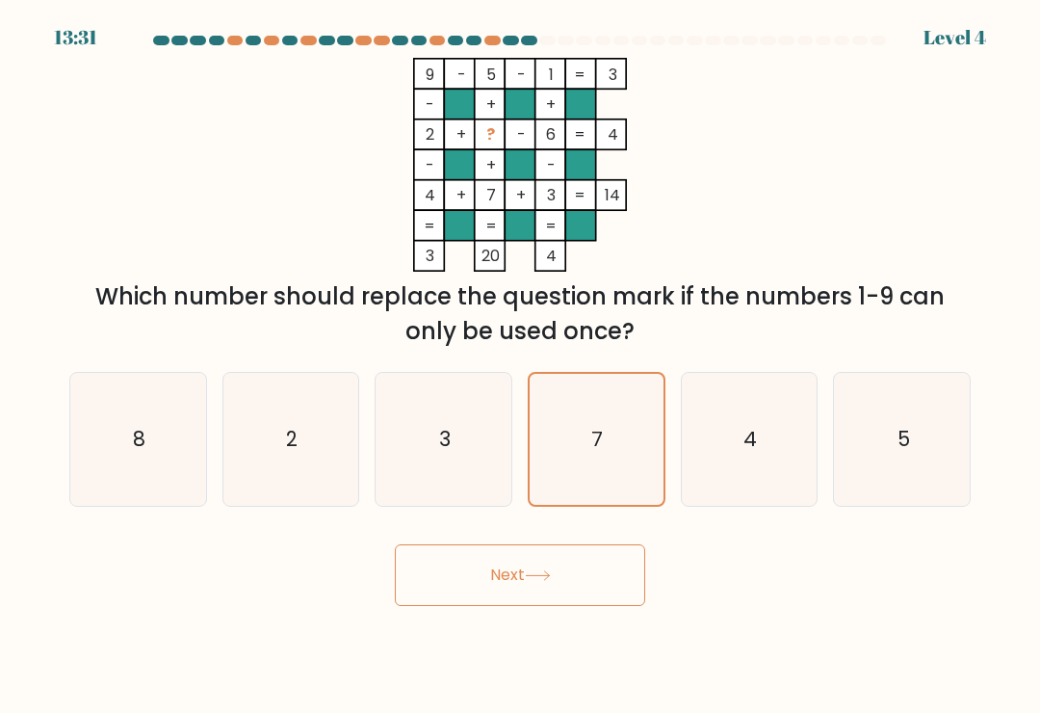
click at [504, 589] on button "Next" at bounding box center [520, 575] width 250 height 62
click at [546, 525] on form at bounding box center [520, 321] width 1040 height 570
click at [517, 606] on button "Next" at bounding box center [520, 575] width 250 height 62
click at [482, 606] on button "Next" at bounding box center [520, 575] width 250 height 62
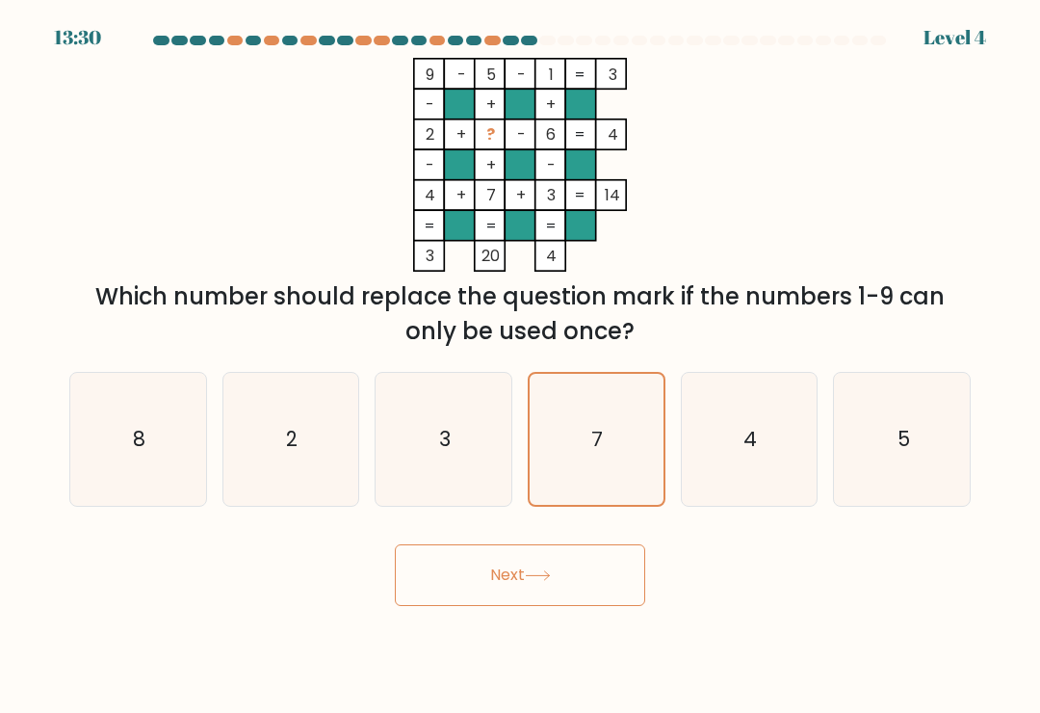
click at [517, 571] on button "Next" at bounding box center [520, 575] width 250 height 62
click at [516, 571] on button "Next" at bounding box center [520, 575] width 250 height 62
click at [506, 599] on button "Next" at bounding box center [520, 575] width 250 height 62
click at [505, 598] on button "Next" at bounding box center [520, 575] width 250 height 62
click at [506, 593] on button "Next" at bounding box center [520, 575] width 250 height 62
